Goal: Transaction & Acquisition: Purchase product/service

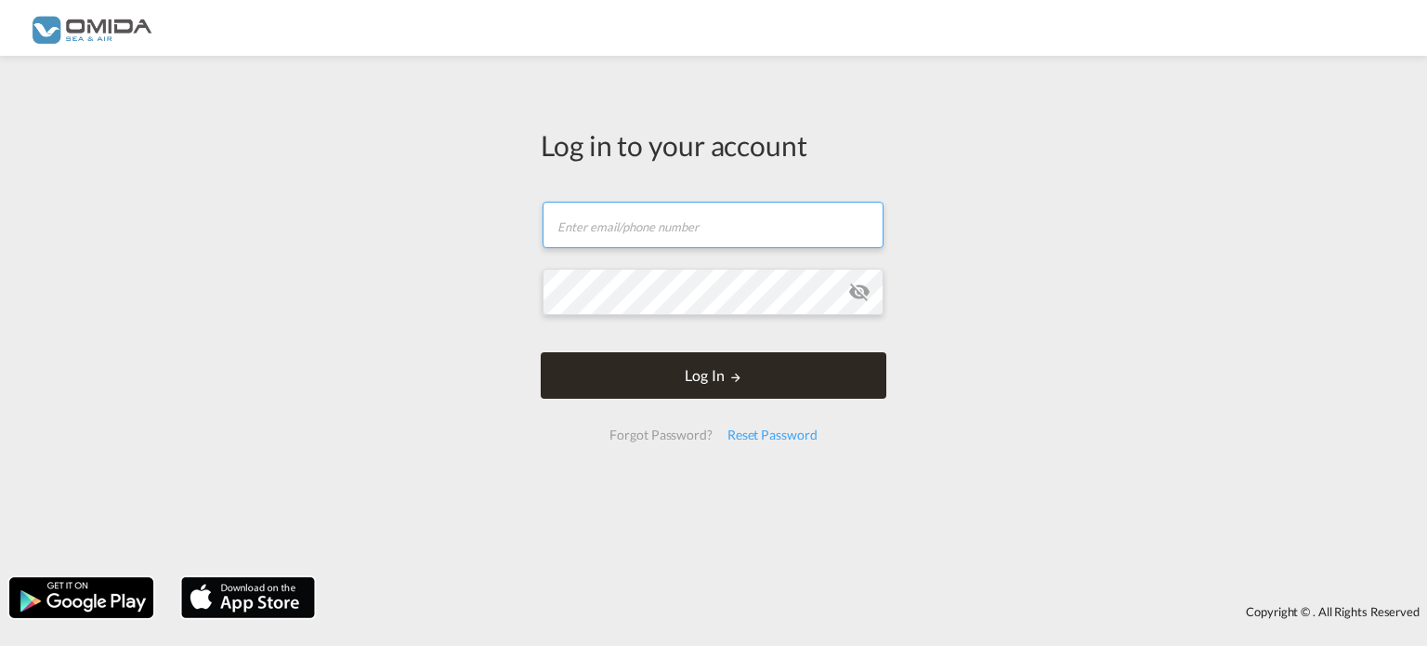
type input "[EMAIL_ADDRESS][DOMAIN_NAME]"
click at [729, 378] on md-icon "LOGIN" at bounding box center [735, 377] width 13 height 13
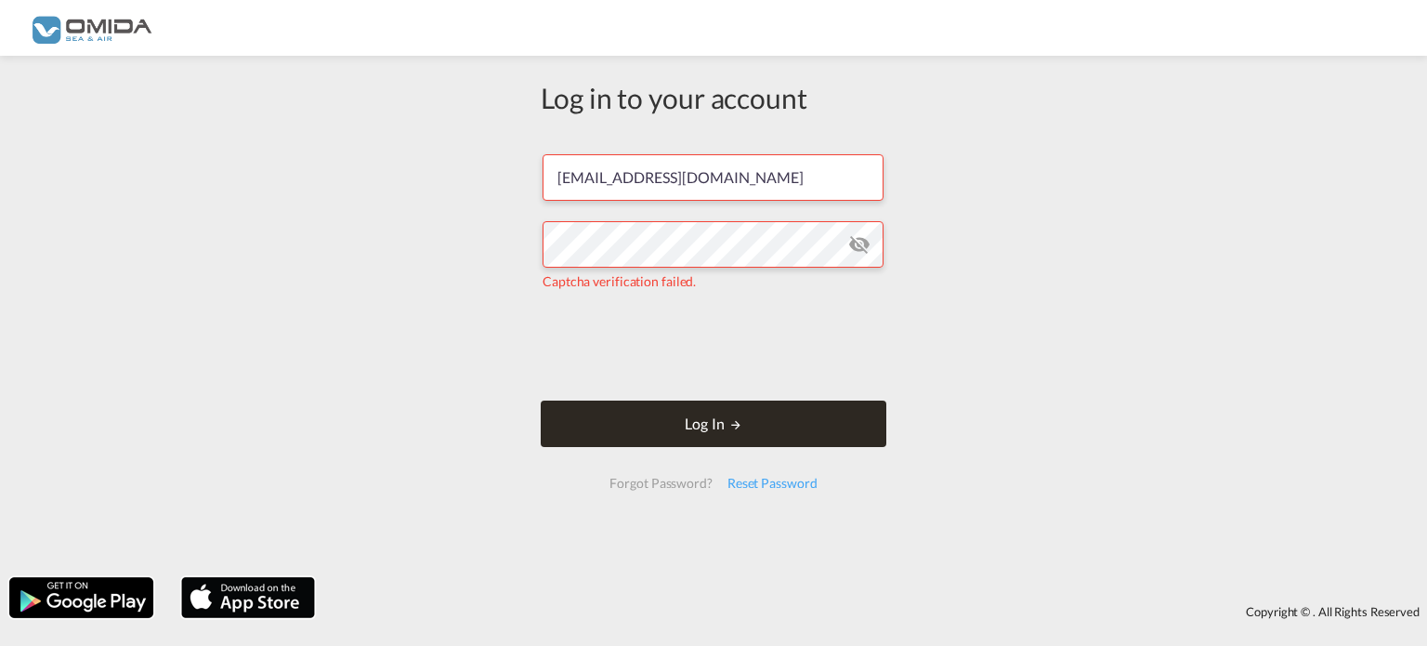
click at [660, 429] on button "Log In" at bounding box center [714, 423] width 346 height 46
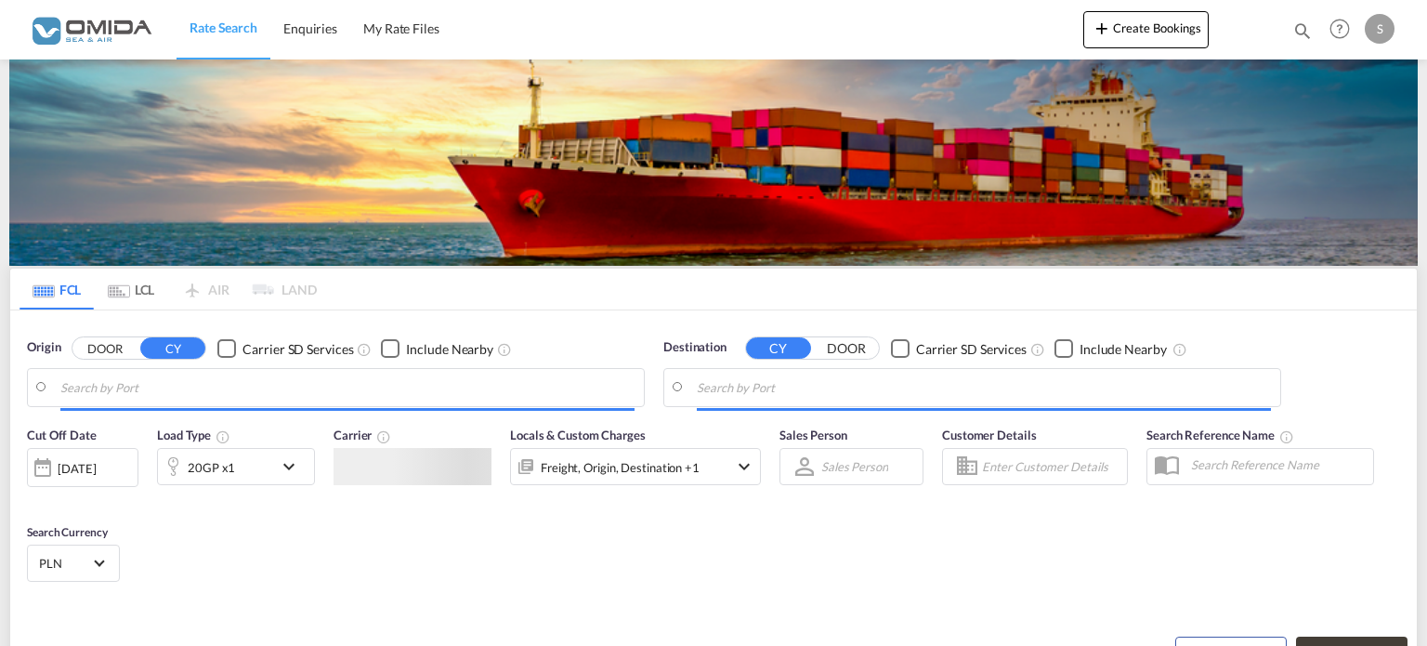
type input "[GEOGRAPHIC_DATA], PLGDY"
type input "[GEOGRAPHIC_DATA], TZDAR"
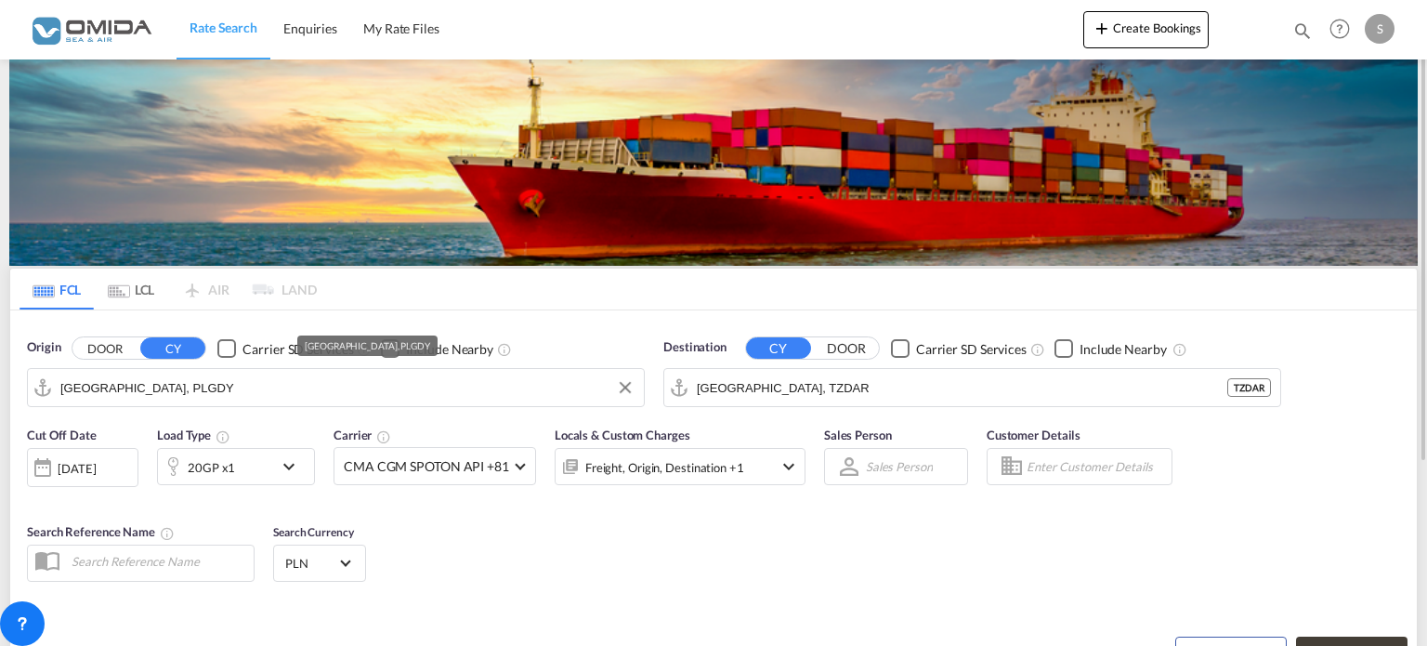
click at [274, 398] on input "[GEOGRAPHIC_DATA], PLGDY" at bounding box center [347, 387] width 574 height 28
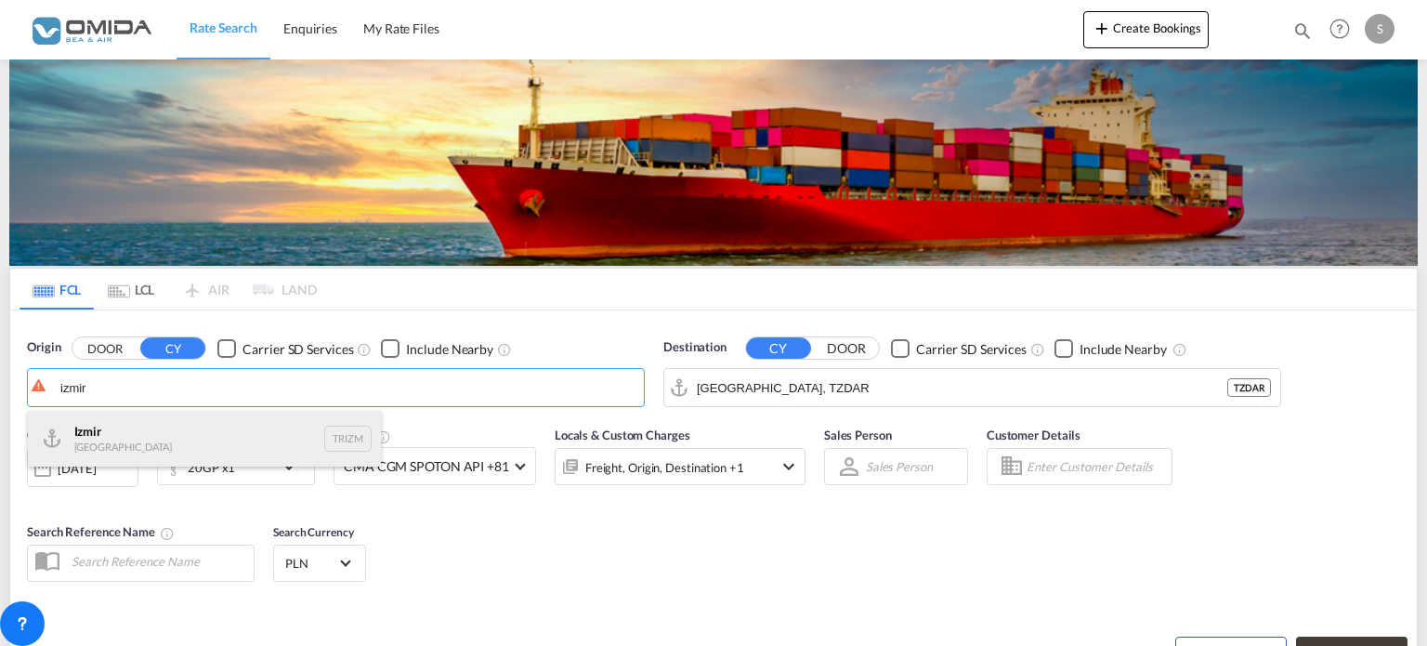
click at [157, 434] on div "Izmir Turkey TRIZM" at bounding box center [204, 439] width 353 height 56
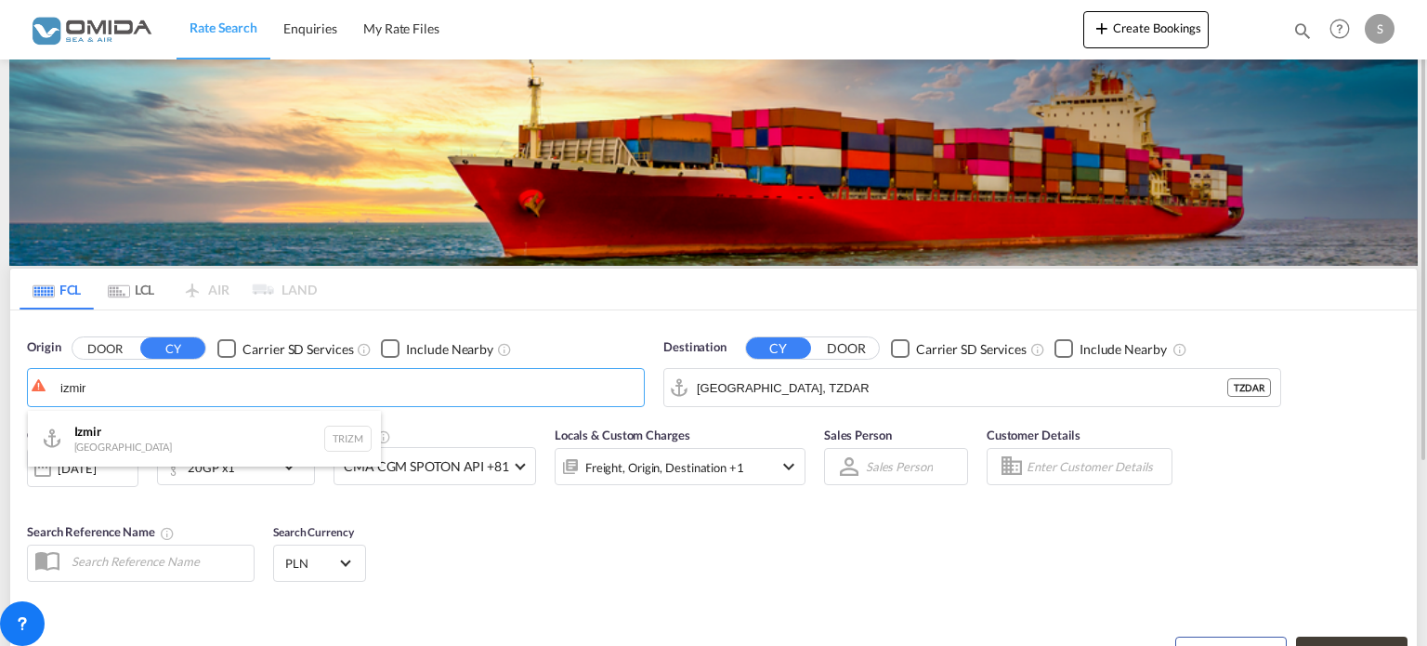
type input "Izmir, TRIZM"
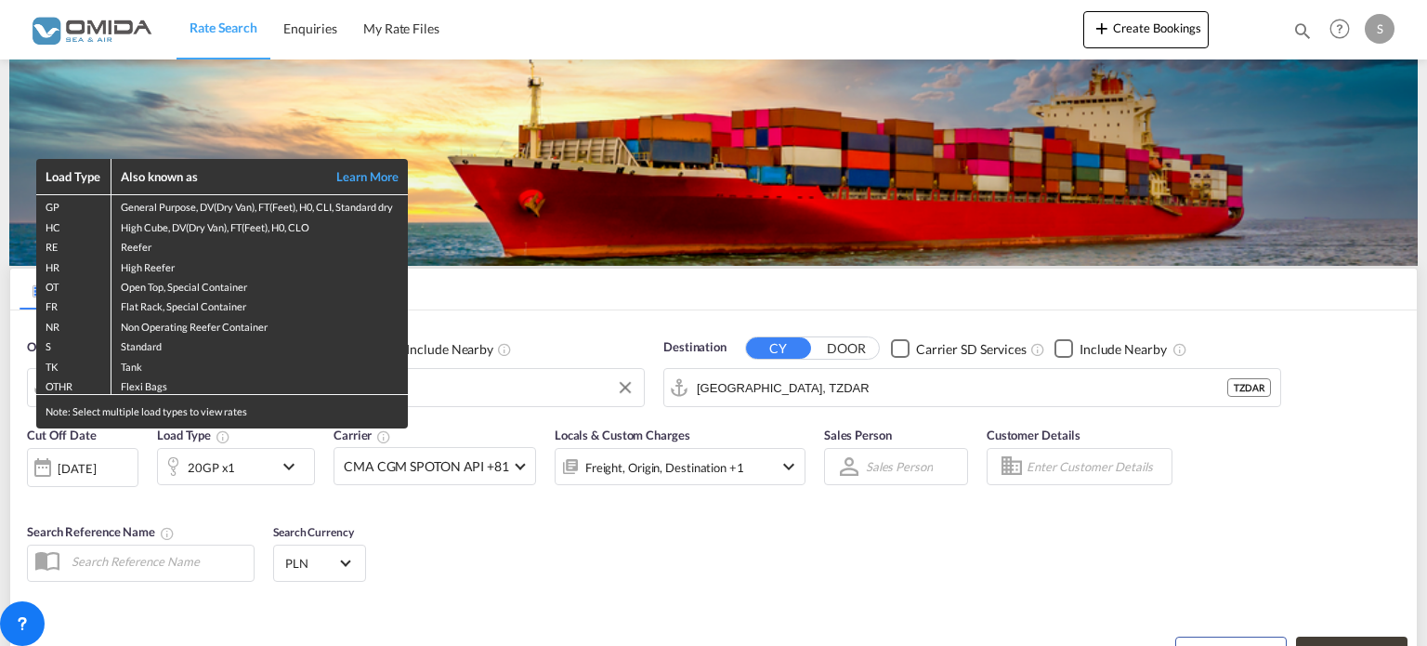
click at [794, 396] on div "Load Type Also known as Learn More GP General Purpose, DV(Dry Van), FT(Feet), H…" at bounding box center [713, 323] width 1427 height 646
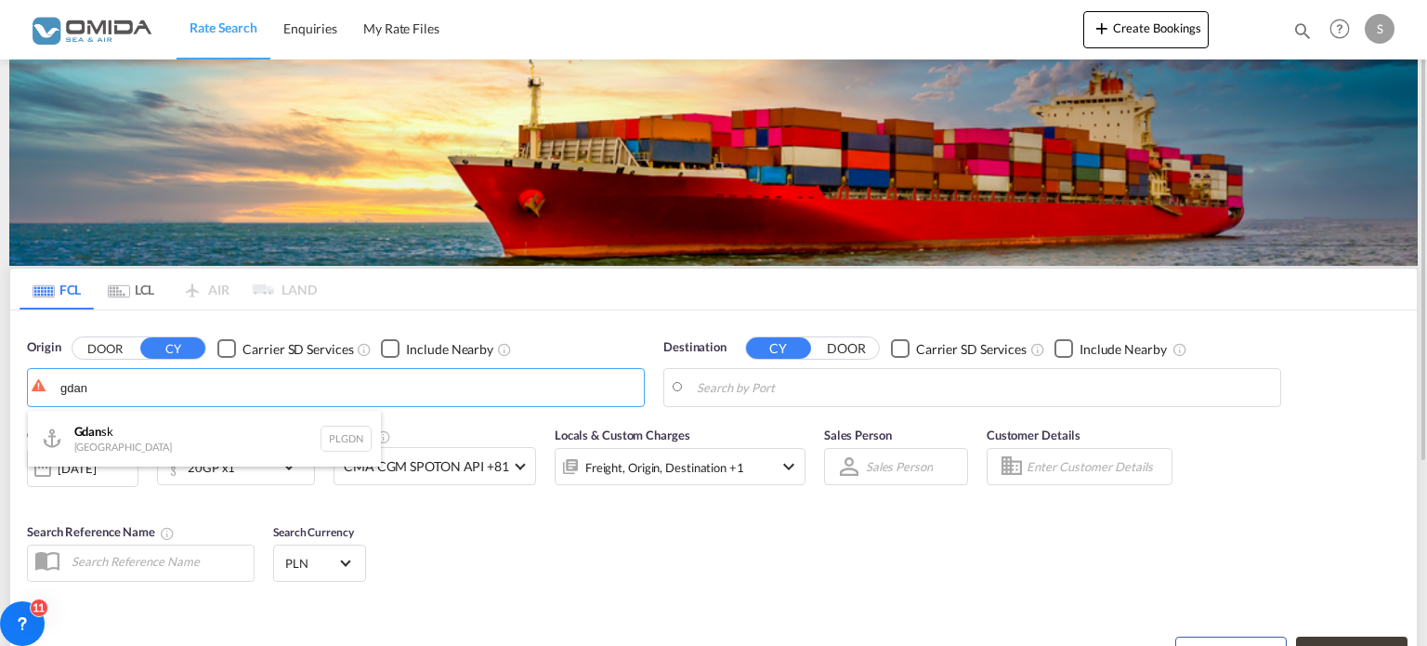
drag, startPoint x: 160, startPoint y: 386, endPoint x: 138, endPoint y: 386, distance: 21.4
click at [145, 386] on body "Rate Search Enquiries My Rate Files Rate Search Enquiries My Rate Files" at bounding box center [713, 323] width 1427 height 646
drag, startPoint x: 137, startPoint y: 386, endPoint x: 124, endPoint y: 386, distance: 13.9
click at [11, 407] on div "Origin DOOR CY Carrier SD Services Include Nearby gdan Destination CY DOOR Carr…" at bounding box center [713, 363] width 1406 height 106
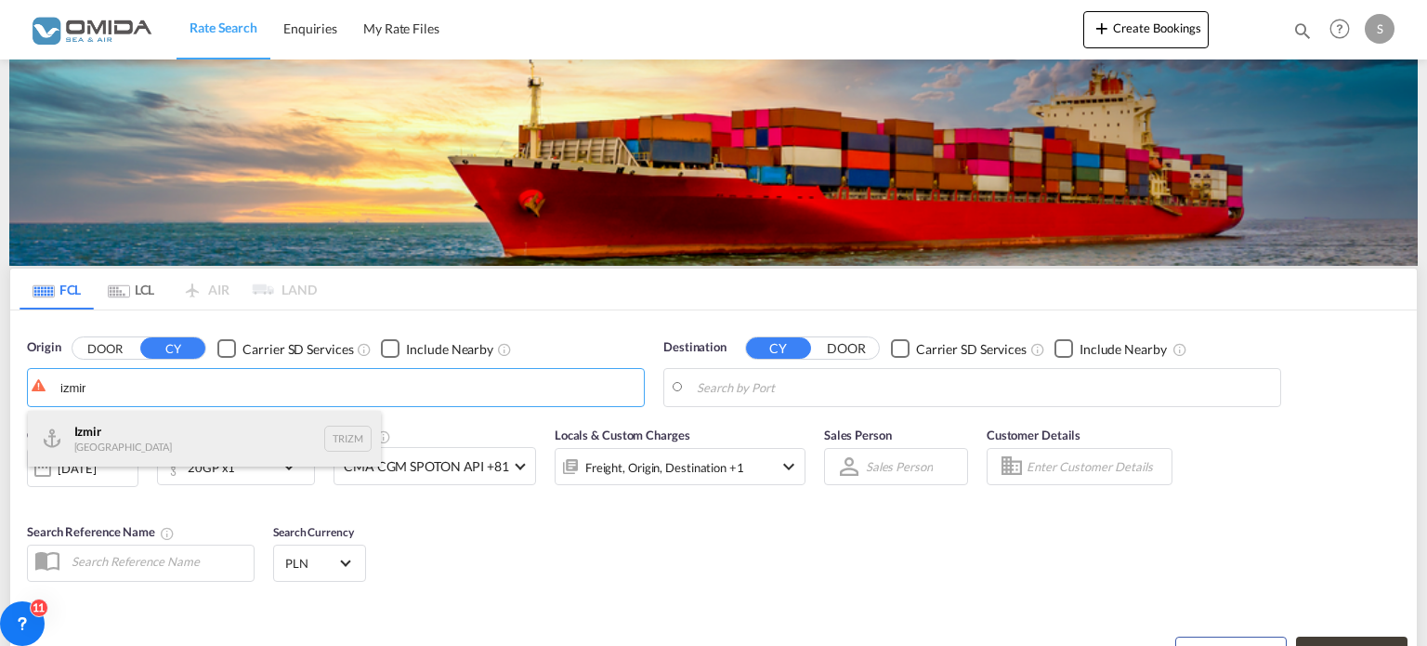
click at [124, 425] on div "Izmir Turkey TRIZM" at bounding box center [204, 439] width 353 height 56
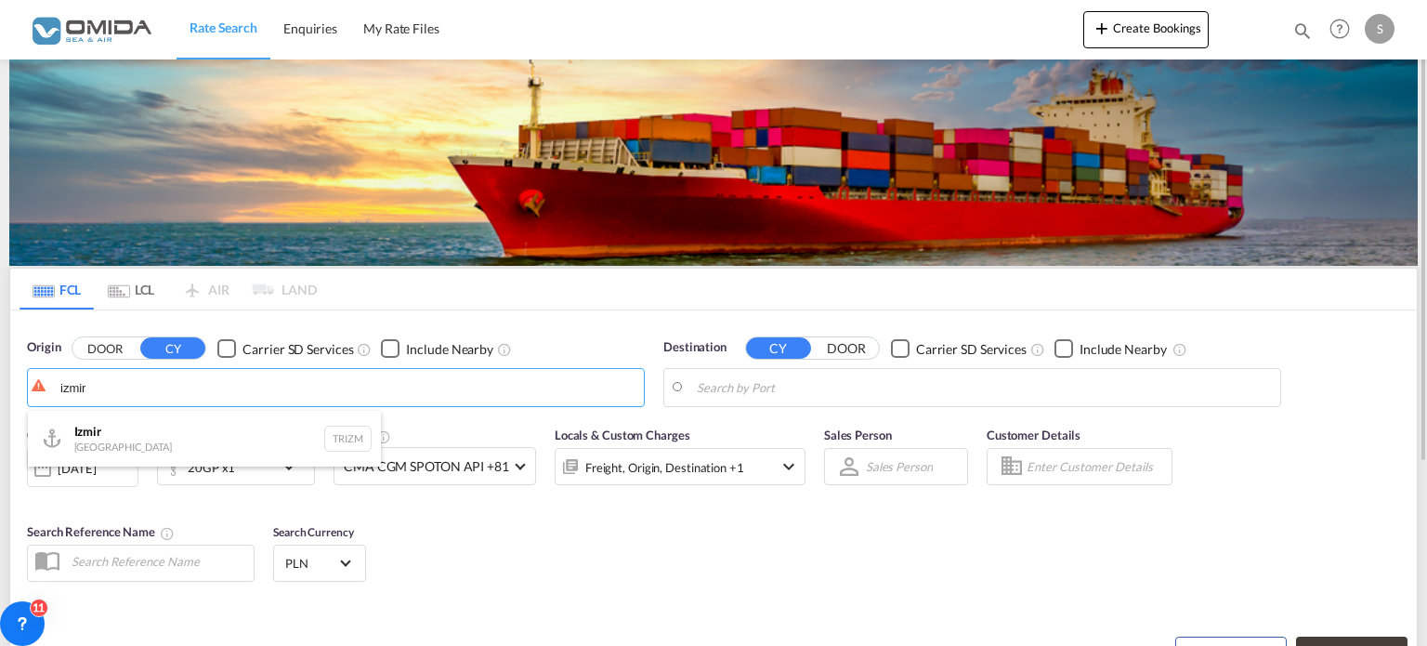
type input "Izmir, TRIZM"
click at [804, 390] on body "Rate Search Enquiries My Rate Files Rate Search Enquiries My Rate Files" at bounding box center [713, 323] width 1427 height 646
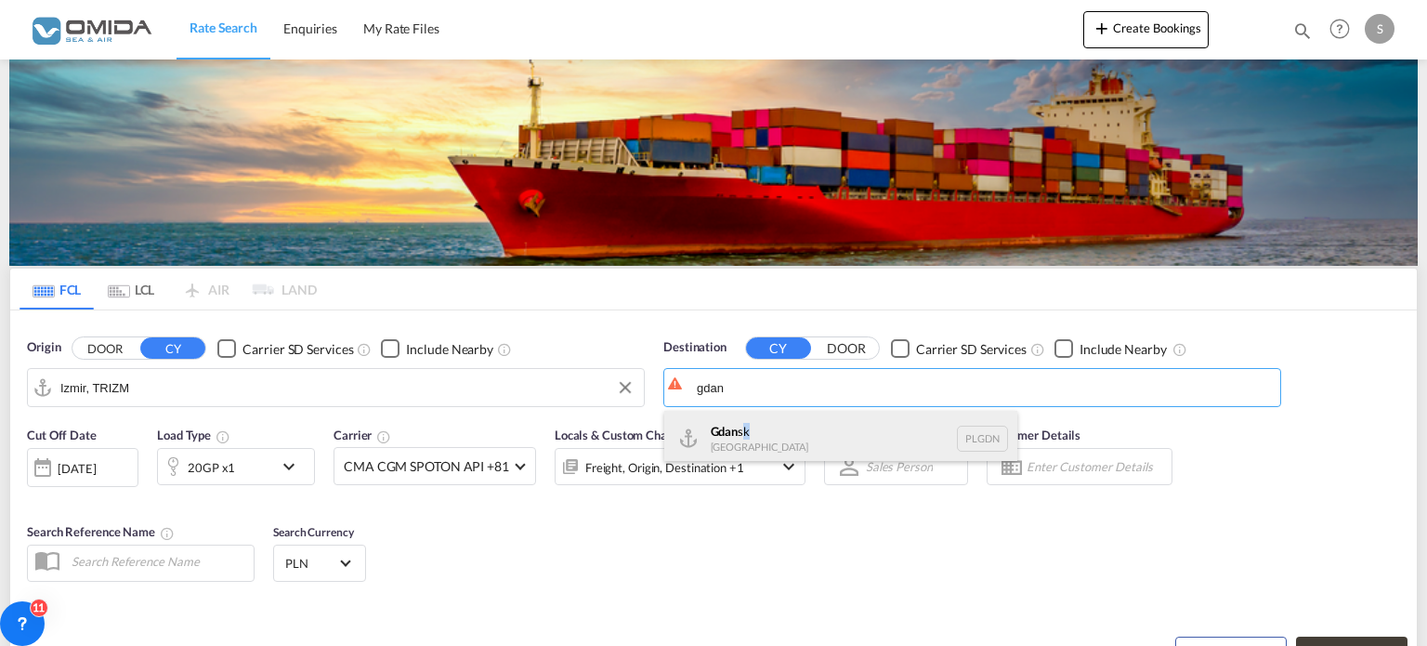
click at [747, 433] on div "Gdan sk [GEOGRAPHIC_DATA] PLGDN" at bounding box center [840, 439] width 353 height 56
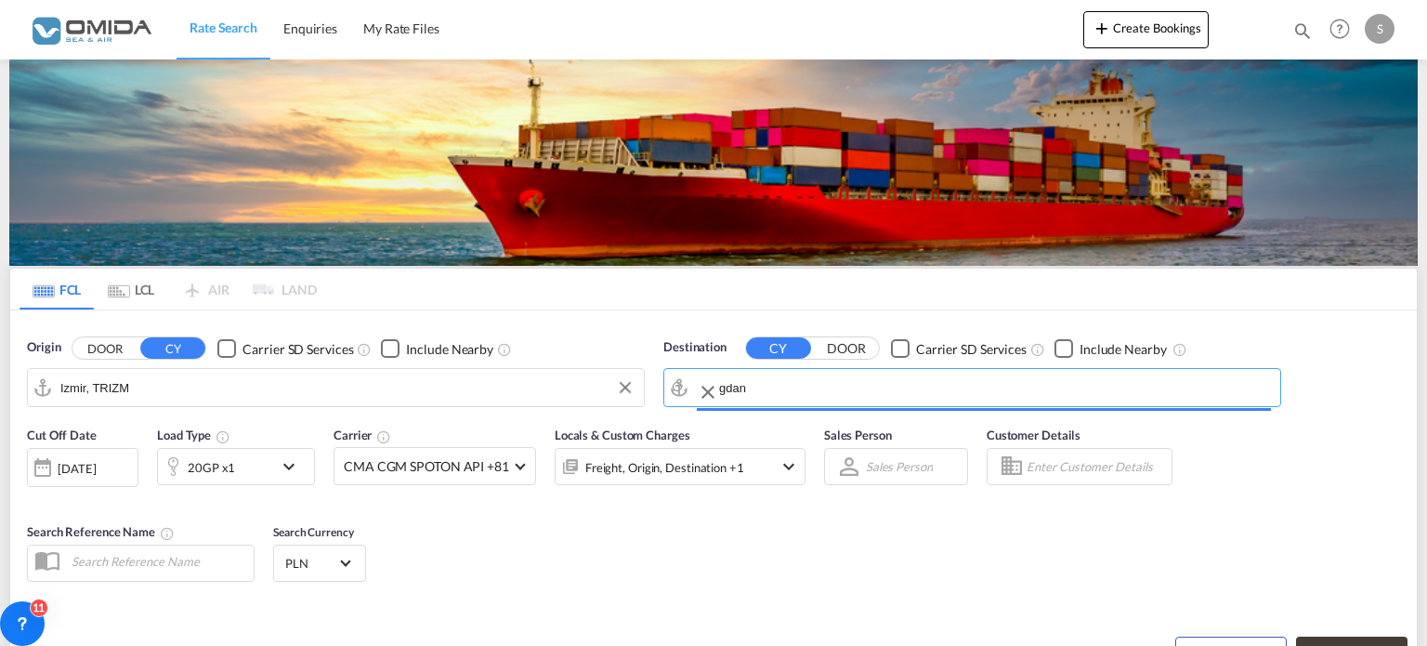
type input "Gdansk, PLGDN"
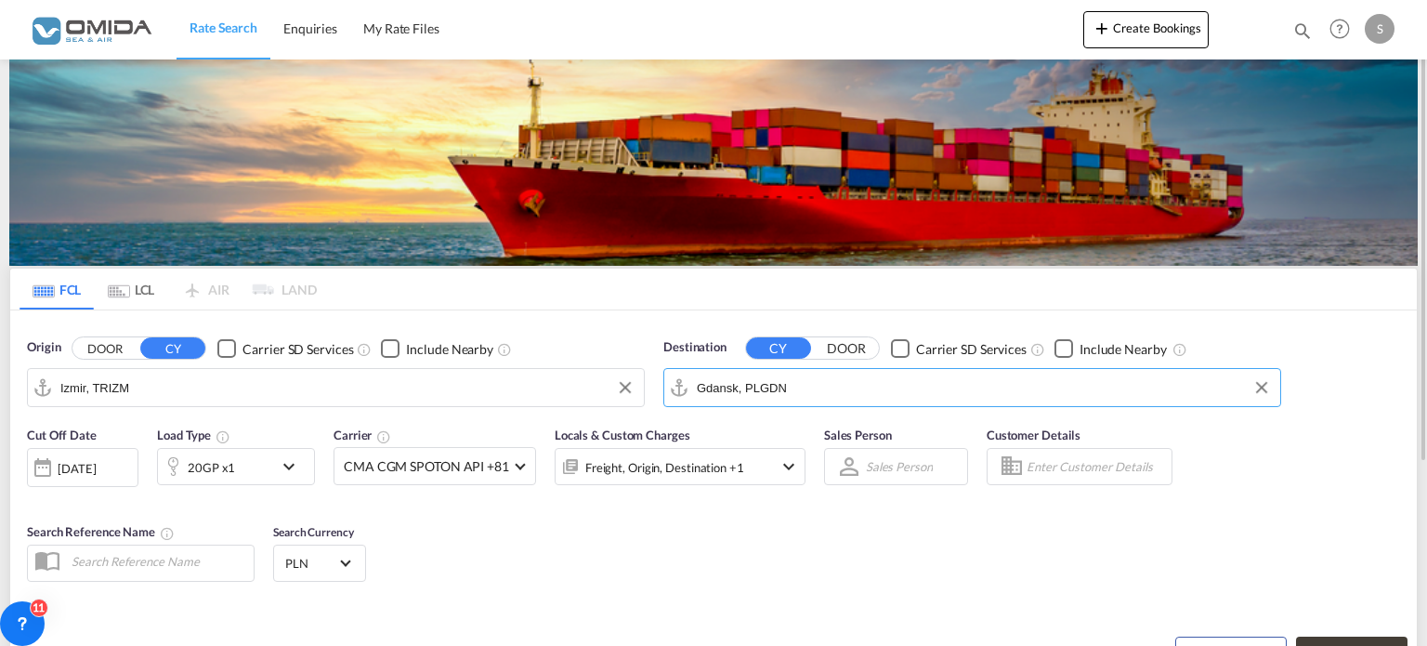
scroll to position [256, 0]
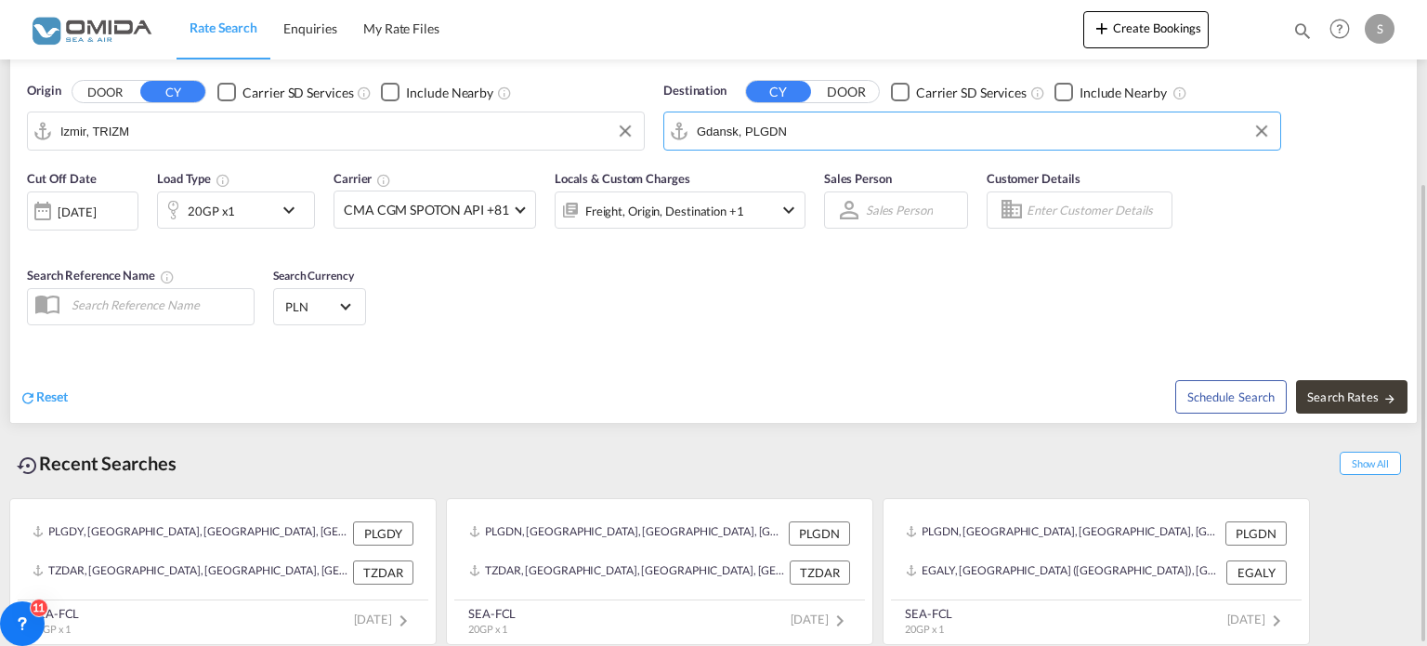
click at [303, 213] on md-icon "icon-chevron-down" at bounding box center [294, 210] width 32 height 22
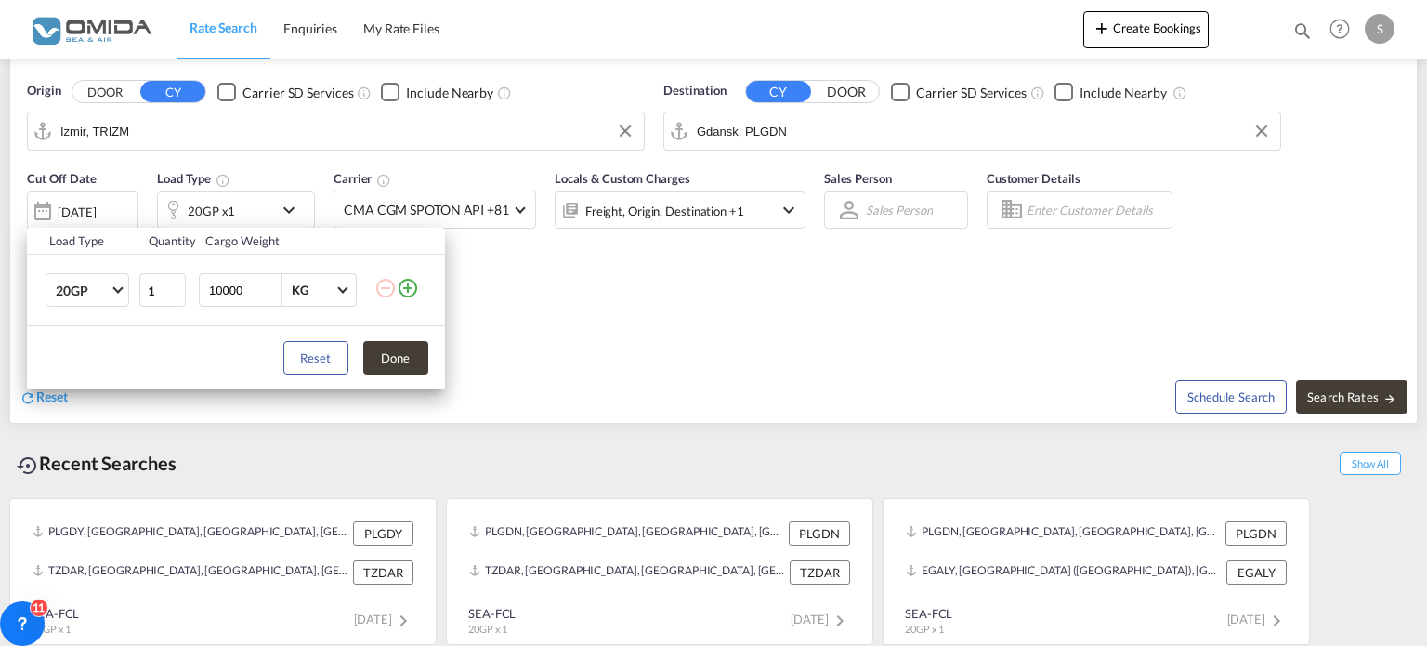
click at [219, 286] on input "10000" at bounding box center [244, 290] width 74 height 32
type input "23000"
click at [398, 353] on button "Done" at bounding box center [395, 357] width 65 height 33
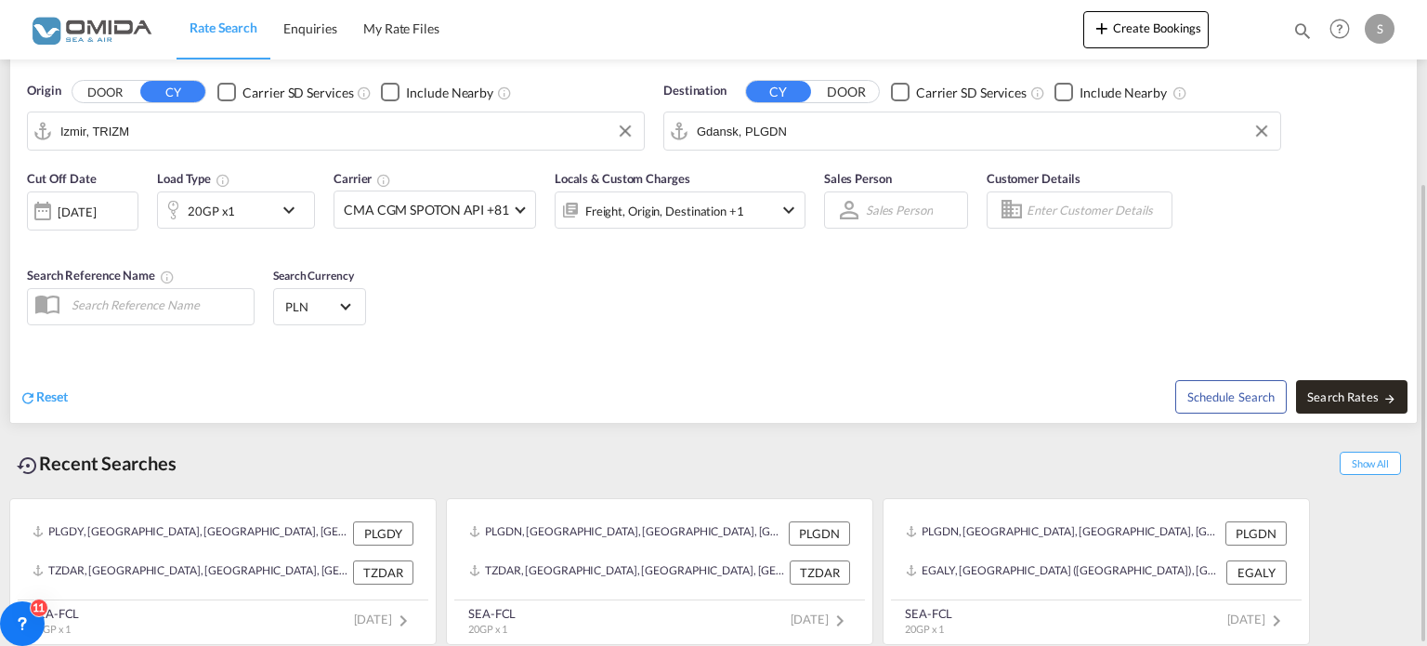
click at [1367, 395] on span "Search Rates" at bounding box center [1351, 396] width 89 height 15
type input "TRIZM to PLGDN / [DATE]"
